Goal: Task Accomplishment & Management: Manage account settings

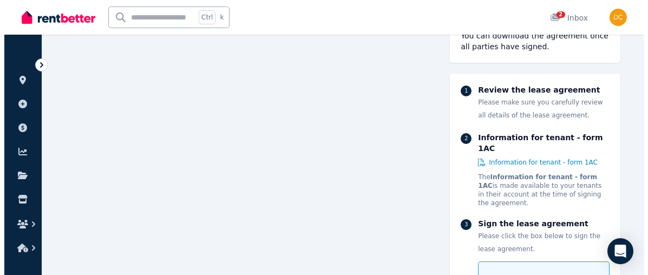
scroll to position [167, 0]
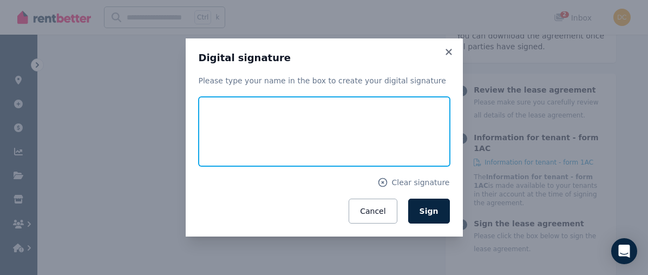
drag, startPoint x: 319, startPoint y: 114, endPoint x: 305, endPoint y: 142, distance: 31.0
click at [305, 142] on input "text" at bounding box center [324, 131] width 251 height 69
drag, startPoint x: 227, startPoint y: 117, endPoint x: 214, endPoint y: 148, distance: 34.0
click at [214, 148] on input "text" at bounding box center [324, 131] width 251 height 69
type input "******"
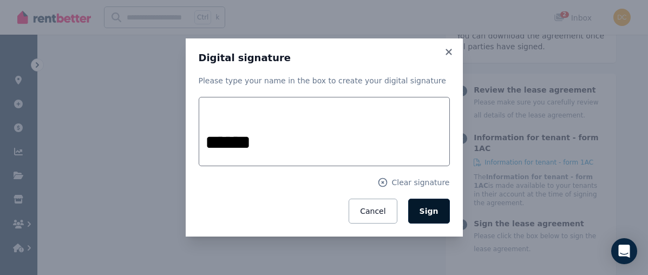
click at [428, 214] on span "Sign" at bounding box center [429, 211] width 19 height 9
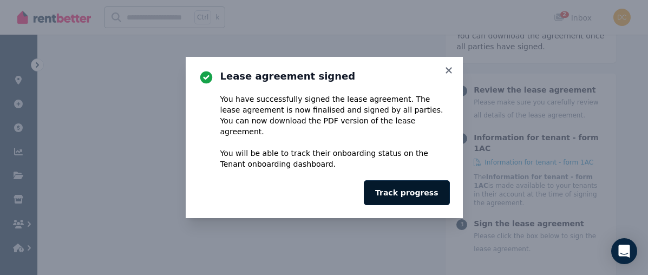
click at [435, 183] on button "Track progress" at bounding box center [407, 192] width 86 height 25
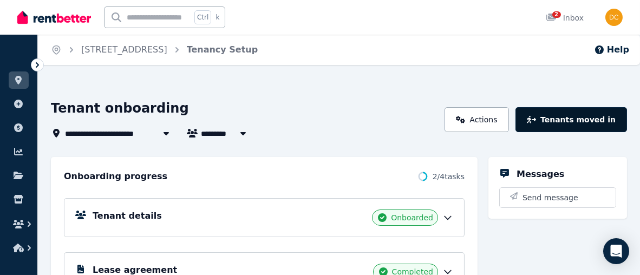
click at [556, 116] on button "Tenants moved in" at bounding box center [572, 119] width 112 height 25
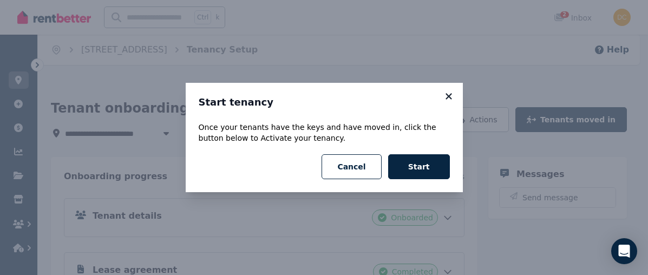
click at [449, 96] on icon at bounding box center [449, 96] width 6 height 6
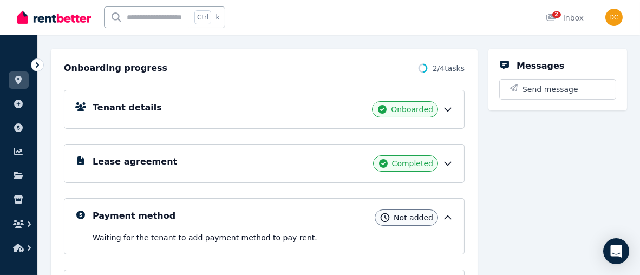
scroll to position [216, 0]
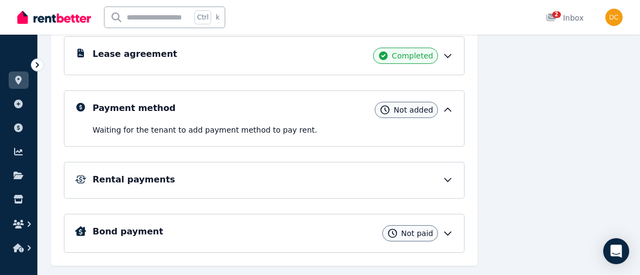
click at [422, 107] on span "Not added" at bounding box center [414, 110] width 40 height 11
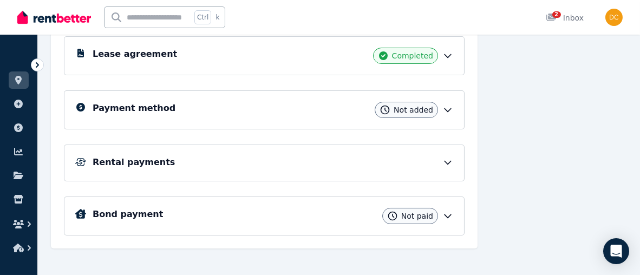
click at [437, 161] on div "Rental payments" at bounding box center [273, 162] width 361 height 13
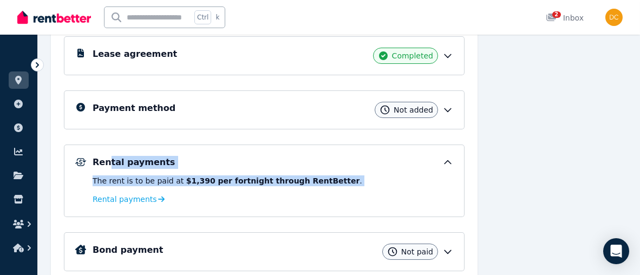
drag, startPoint x: 104, startPoint y: 165, endPoint x: 87, endPoint y: 209, distance: 47.0
click at [87, 209] on div "Rental payments The rent is to be paid at $1,390 per fortnight through RentBett…" at bounding box center [264, 181] width 401 height 73
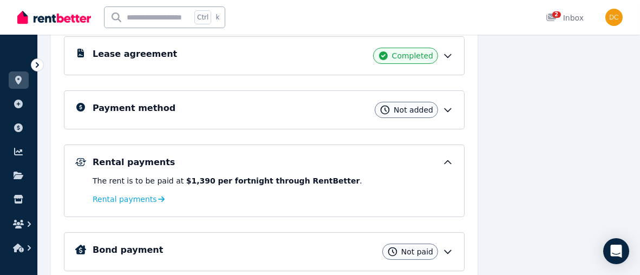
click at [370, 205] on div "Rental payments The rent is to be paid at $1,390 per fortnight through RentBett…" at bounding box center [264, 181] width 401 height 73
click at [447, 251] on icon at bounding box center [448, 252] width 6 height 3
click at [414, 244] on div "Not paid" at bounding box center [410, 252] width 56 height 16
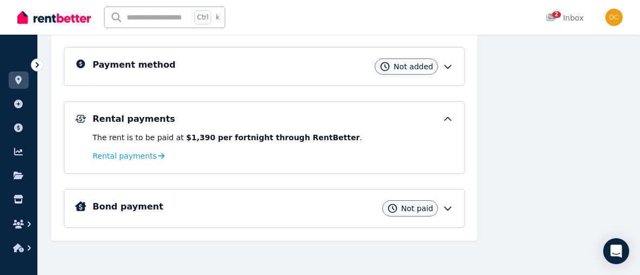
click at [444, 200] on div "Bond payment Not paid" at bounding box center [273, 208] width 361 height 16
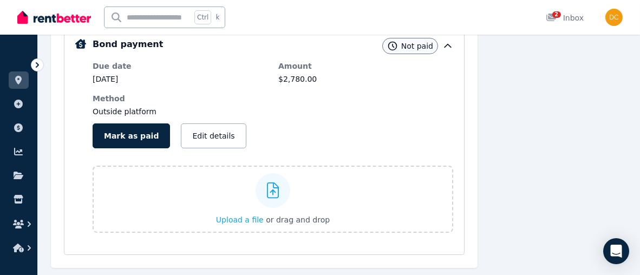
scroll to position [448, 0]
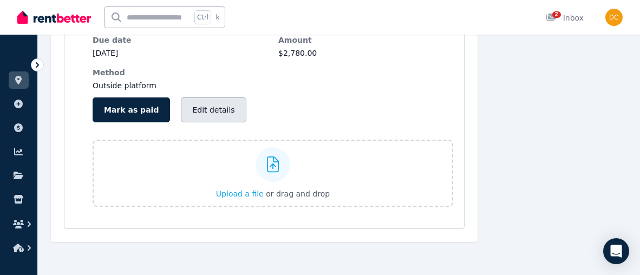
click at [194, 111] on button "Edit details" at bounding box center [213, 109] width 65 height 25
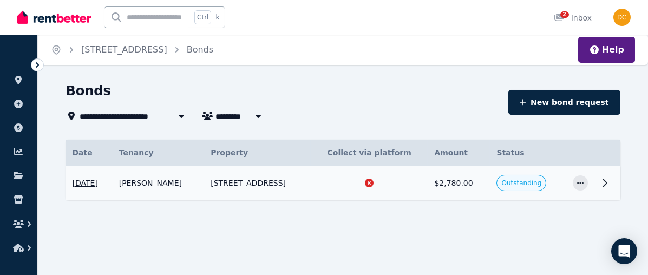
drag, startPoint x: 330, startPoint y: 198, endPoint x: 375, endPoint y: 196, distance: 45.0
click at [349, 199] on table "Date Details Tenancy Property Collect via platform Amount Status [DATE] Propert…" at bounding box center [343, 170] width 555 height 60
click at [451, 202] on div "Date Details Tenancy Property Collect via platform Amount Status [DATE] Propert…" at bounding box center [343, 180] width 555 height 80
click at [582, 183] on icon "button" at bounding box center [580, 183] width 6 height 2
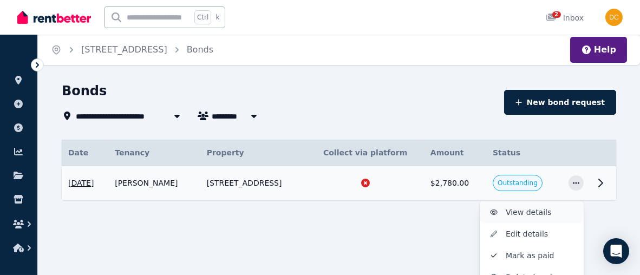
click at [521, 210] on span "View details" at bounding box center [540, 212] width 69 height 13
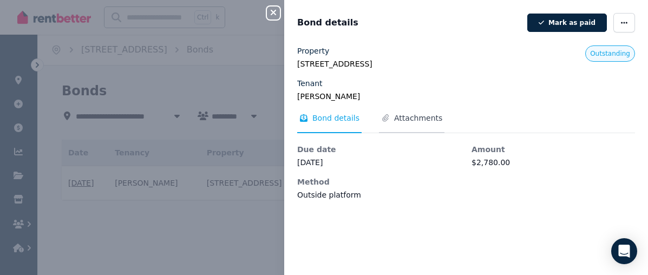
click at [408, 114] on span "Attachments" at bounding box center [418, 118] width 48 height 11
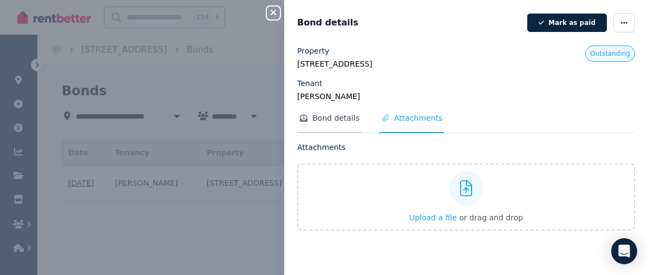
click at [327, 119] on span "Bond details" at bounding box center [336, 118] width 47 height 11
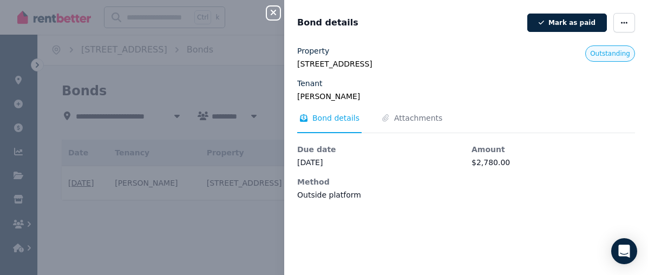
drag, startPoint x: 317, startPoint y: 75, endPoint x: 454, endPoint y: 43, distance: 140.1
click at [330, 70] on div "Property [STREET_ADDRESS] Tenant [PERSON_NAME] Outstanding Bond details Attachm…" at bounding box center [466, 122] width 338 height 155
drag, startPoint x: 571, startPoint y: 18, endPoint x: 601, endPoint y: 41, distance: 37.6
click at [601, 41] on div "Bond details Mark as paid Property [STREET_ADDRESS] Tenant [PERSON_NAME] Outsta…" at bounding box center [466, 137] width 364 height 275
click at [621, 22] on icon "button" at bounding box center [624, 23] width 6 height 2
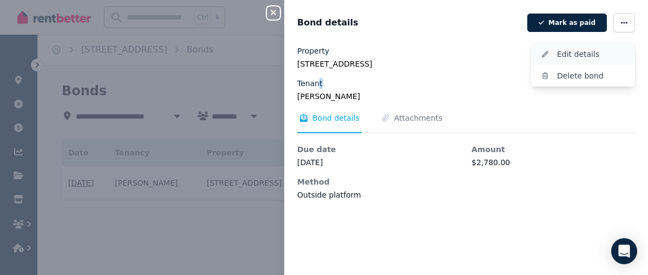
click at [557, 49] on span "Edit details" at bounding box center [591, 54] width 69 height 13
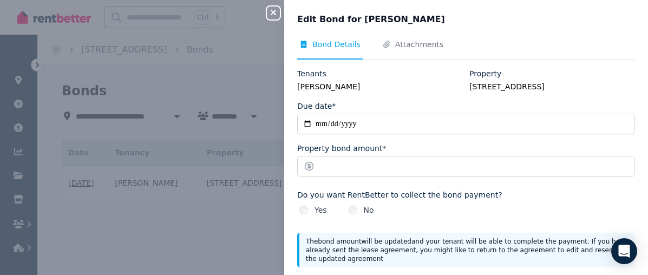
scroll to position [46, 0]
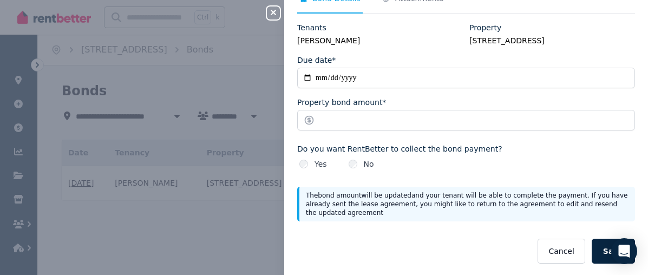
click at [214, 42] on div "**********" at bounding box center [324, 137] width 648 height 275
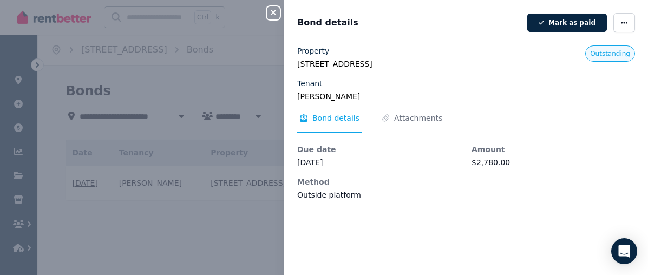
click at [279, 9] on icon "button" at bounding box center [273, 12] width 13 height 9
